Goal: Check status: Check status

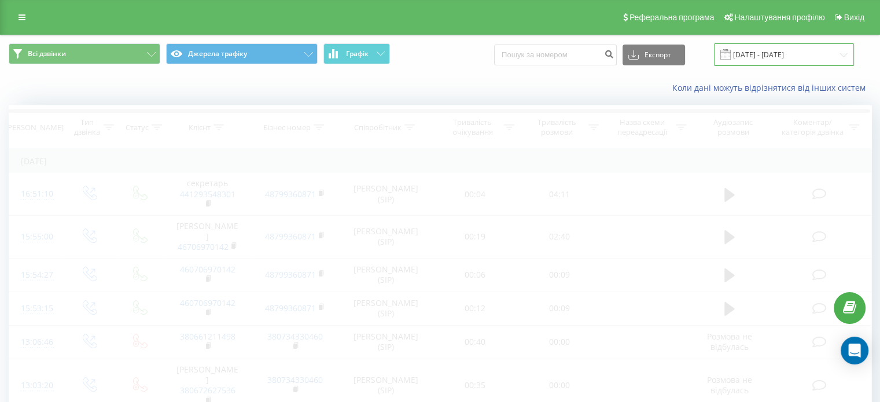
click at [765, 56] on input "[DATE] - [DATE]" at bounding box center [784, 54] width 140 height 23
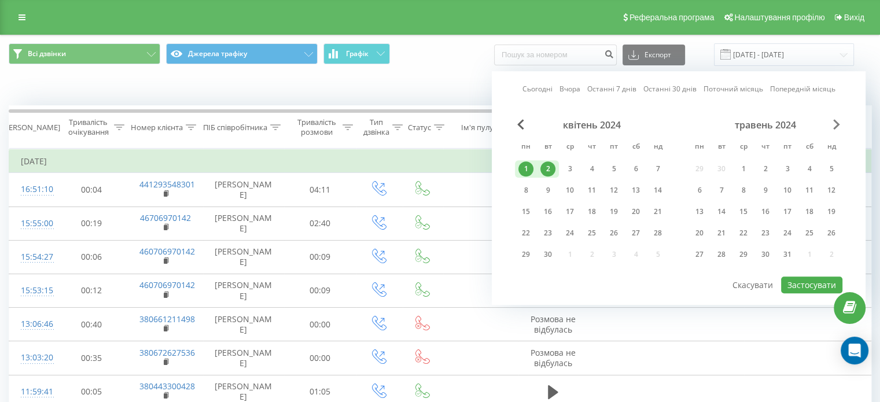
click at [836, 123] on span "Next Month" at bounding box center [836, 124] width 7 height 10
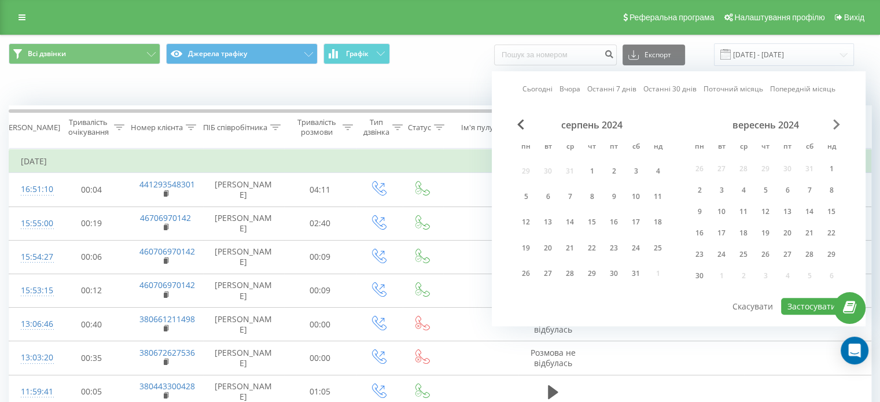
click at [836, 123] on span "Next Month" at bounding box center [836, 124] width 7 height 10
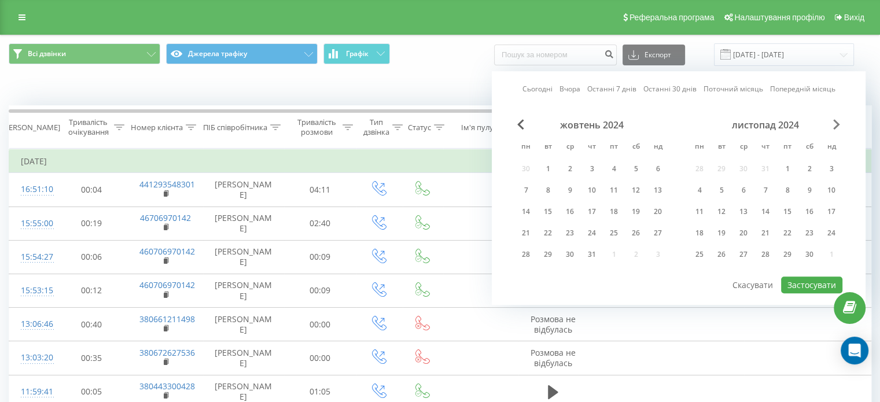
click at [836, 123] on span "Next Month" at bounding box center [836, 124] width 7 height 10
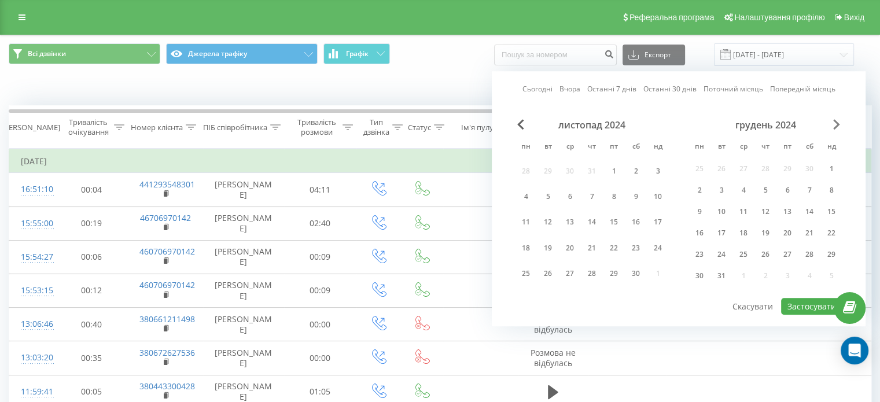
click at [836, 123] on span "Next Month" at bounding box center [836, 124] width 7 height 10
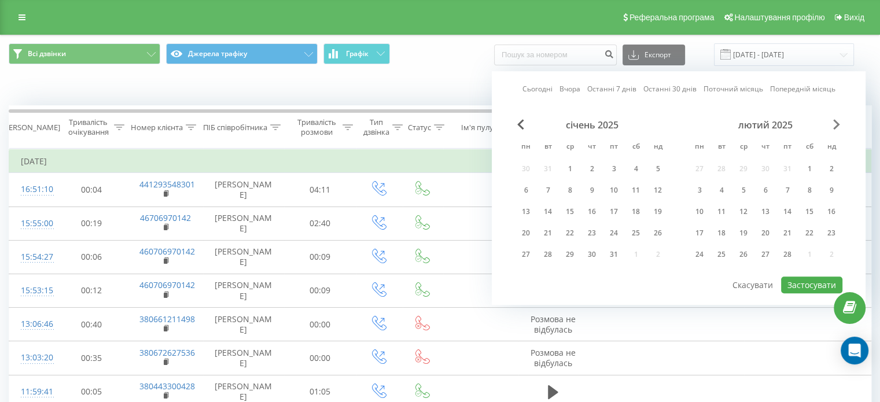
click at [836, 123] on span "Next Month" at bounding box center [836, 124] width 7 height 10
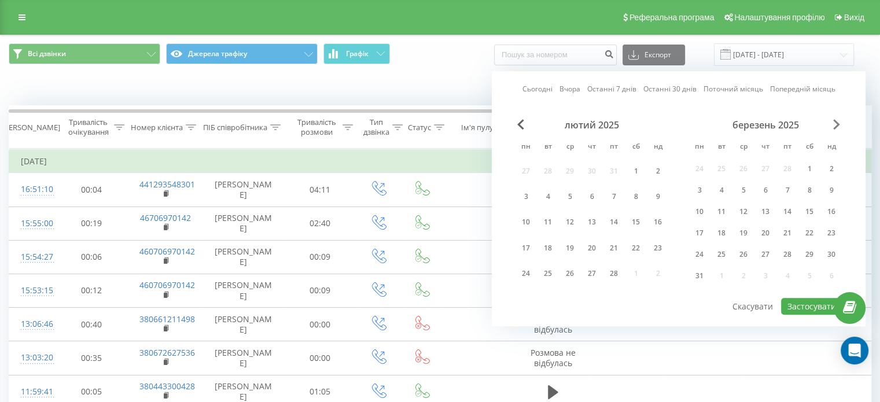
click at [836, 123] on span "Next Month" at bounding box center [836, 124] width 7 height 10
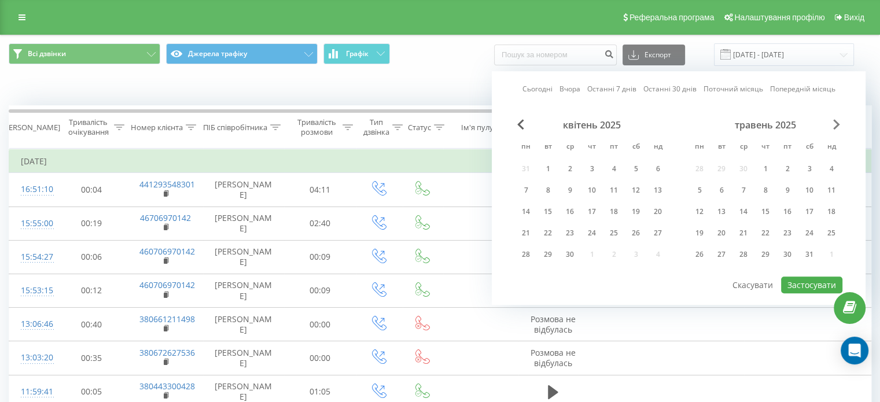
click at [836, 123] on span "Next Month" at bounding box center [836, 124] width 7 height 10
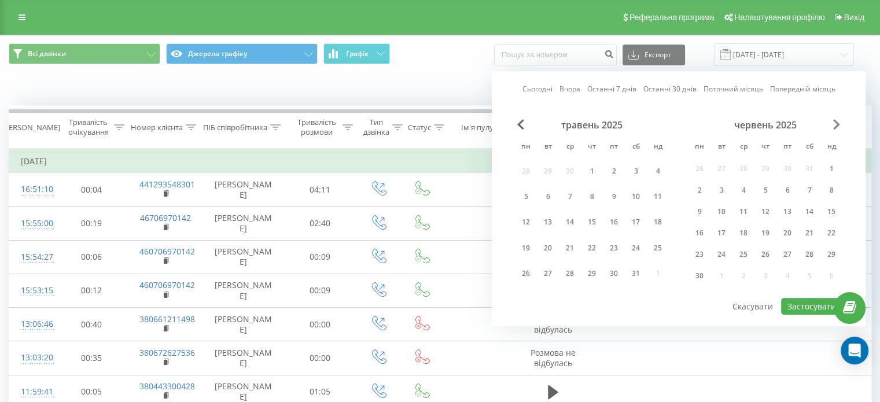
click at [836, 123] on span "Next Month" at bounding box center [836, 124] width 7 height 10
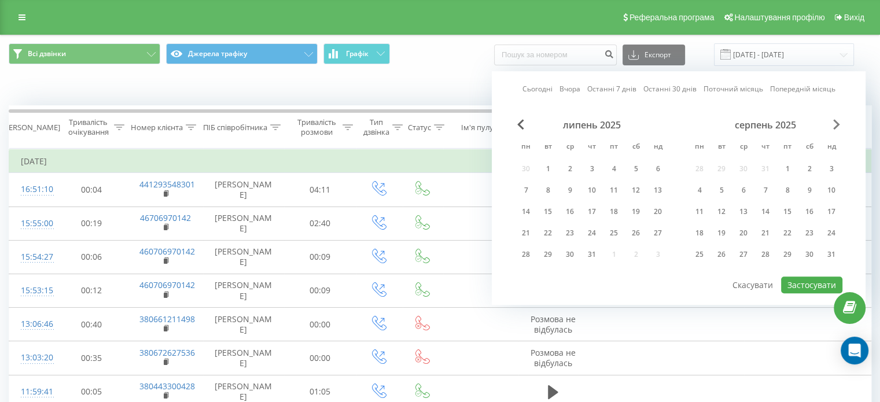
click at [836, 123] on span "Next Month" at bounding box center [836, 124] width 7 height 10
click at [599, 233] on div "21" at bounding box center [592, 232] width 22 height 17
click at [610, 231] on div "22" at bounding box center [613, 233] width 15 height 15
click at [797, 286] on button "Застосувати" at bounding box center [811, 285] width 61 height 17
type input "[DATE] - [DATE]"
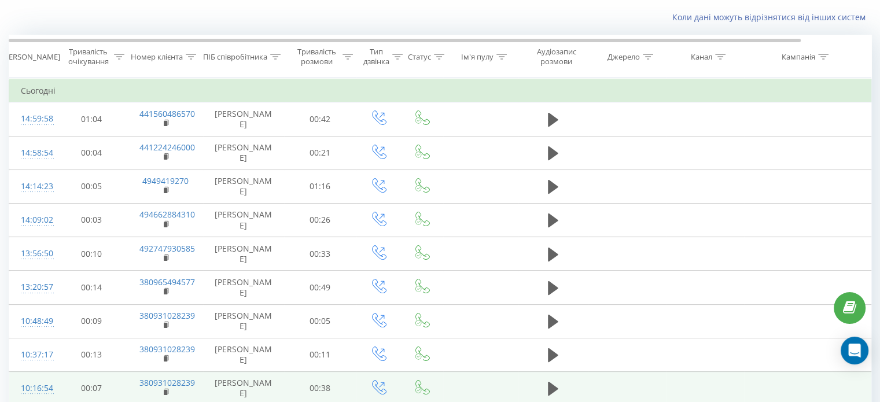
scroll to position [86, 0]
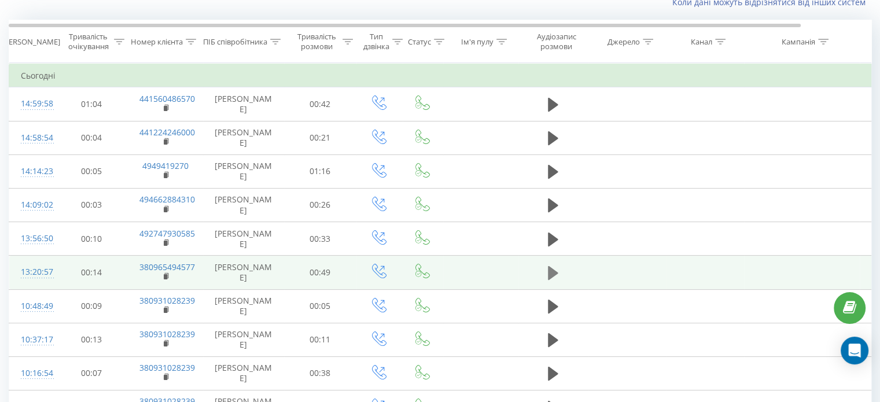
click at [551, 277] on icon at bounding box center [553, 273] width 10 height 16
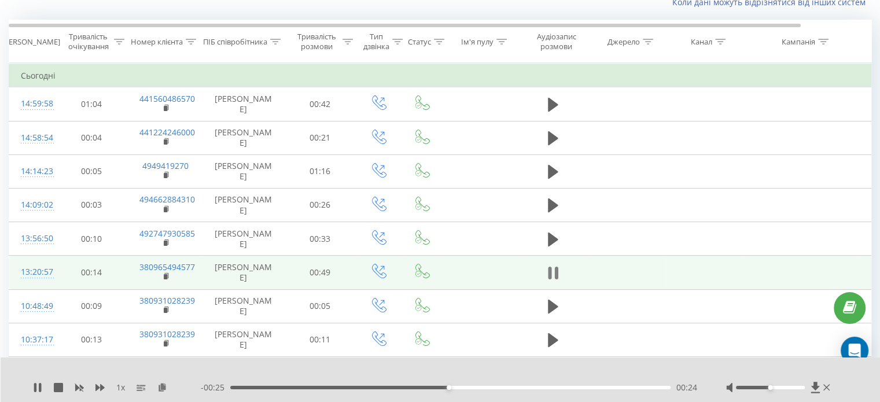
click at [551, 271] on icon at bounding box center [549, 273] width 3 height 13
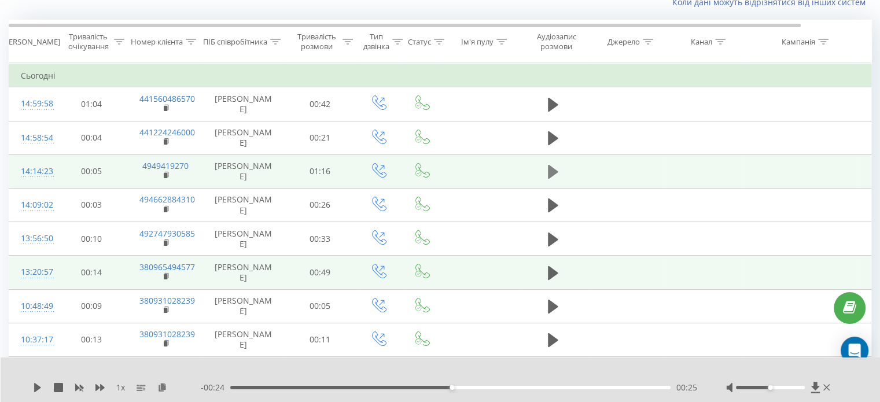
click at [552, 168] on icon at bounding box center [553, 172] width 10 height 14
drag, startPoint x: 771, startPoint y: 387, endPoint x: 802, endPoint y: 390, distance: 31.4
click at [802, 390] on div at bounding box center [779, 388] width 106 height 12
click at [436, 386] on div "00:21" at bounding box center [450, 387] width 440 height 3
drag, startPoint x: 471, startPoint y: 388, endPoint x: 489, endPoint y: 388, distance: 18.5
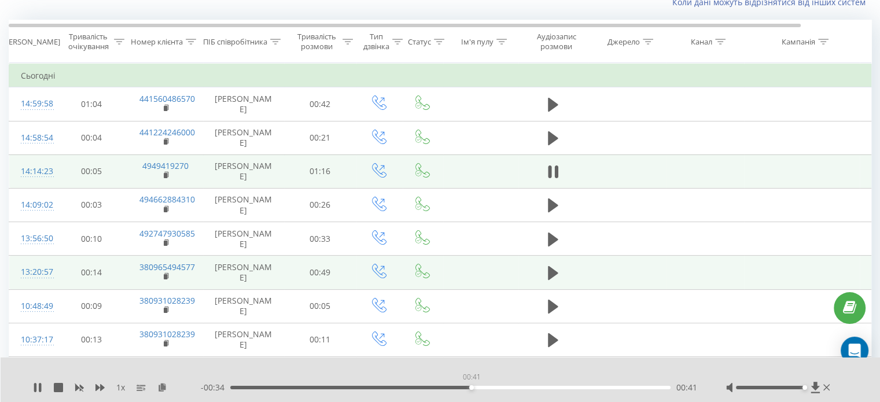
click at [471, 388] on div "00:41" at bounding box center [450, 387] width 440 height 3
click at [511, 389] on div "00:48" at bounding box center [450, 387] width 440 height 3
click at [555, 178] on icon at bounding box center [553, 172] width 10 height 16
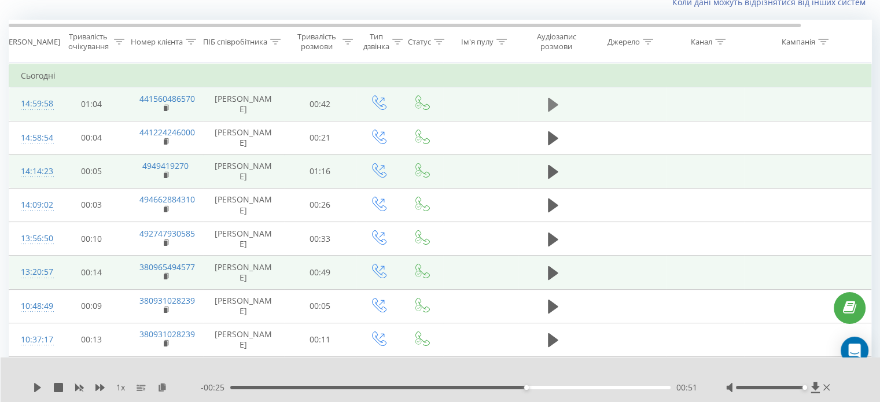
click at [553, 106] on icon at bounding box center [553, 105] width 10 height 14
click at [507, 388] on div "00:19" at bounding box center [450, 387] width 440 height 3
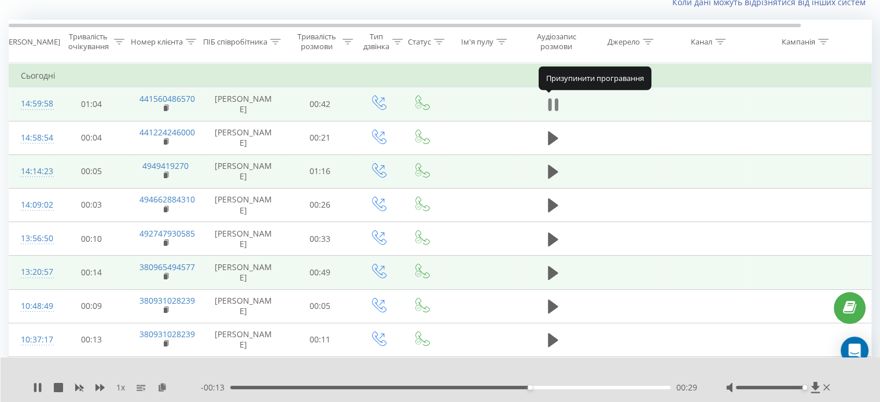
click at [555, 109] on icon at bounding box center [555, 104] width 3 height 13
